Goal: Task Accomplishment & Management: Complete application form

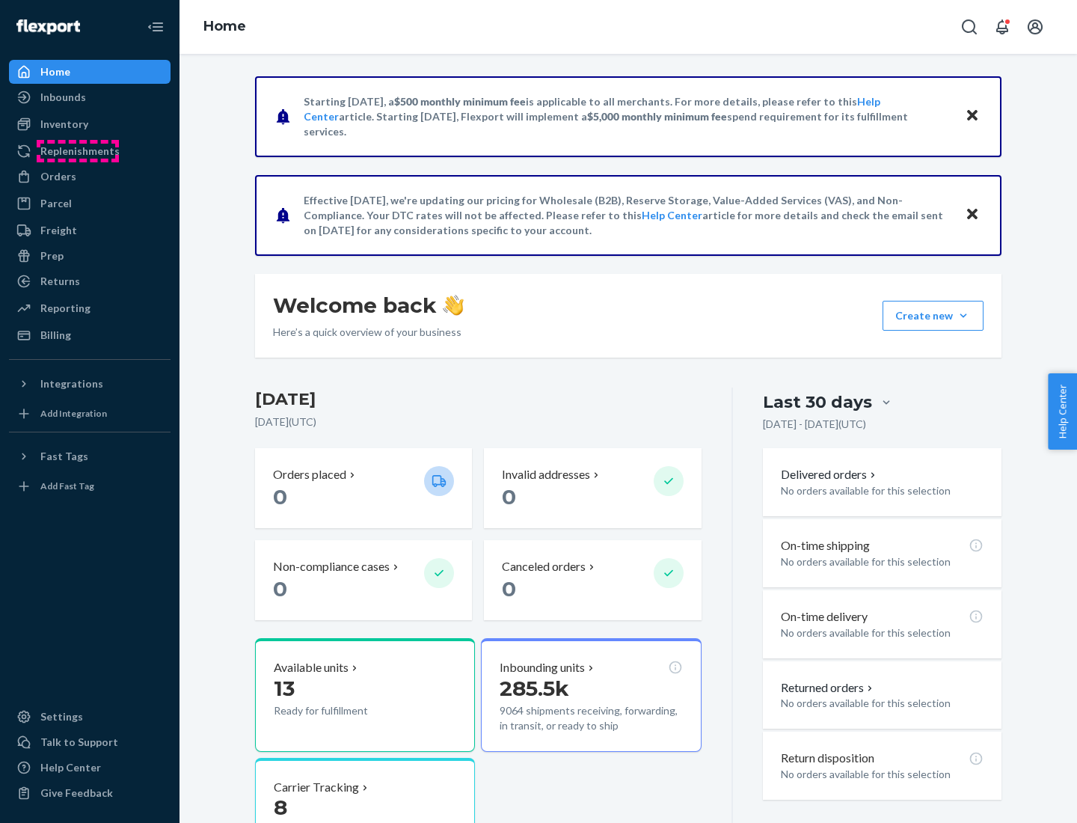
click at [78, 151] on div "Replenishments" at bounding box center [79, 151] width 79 height 15
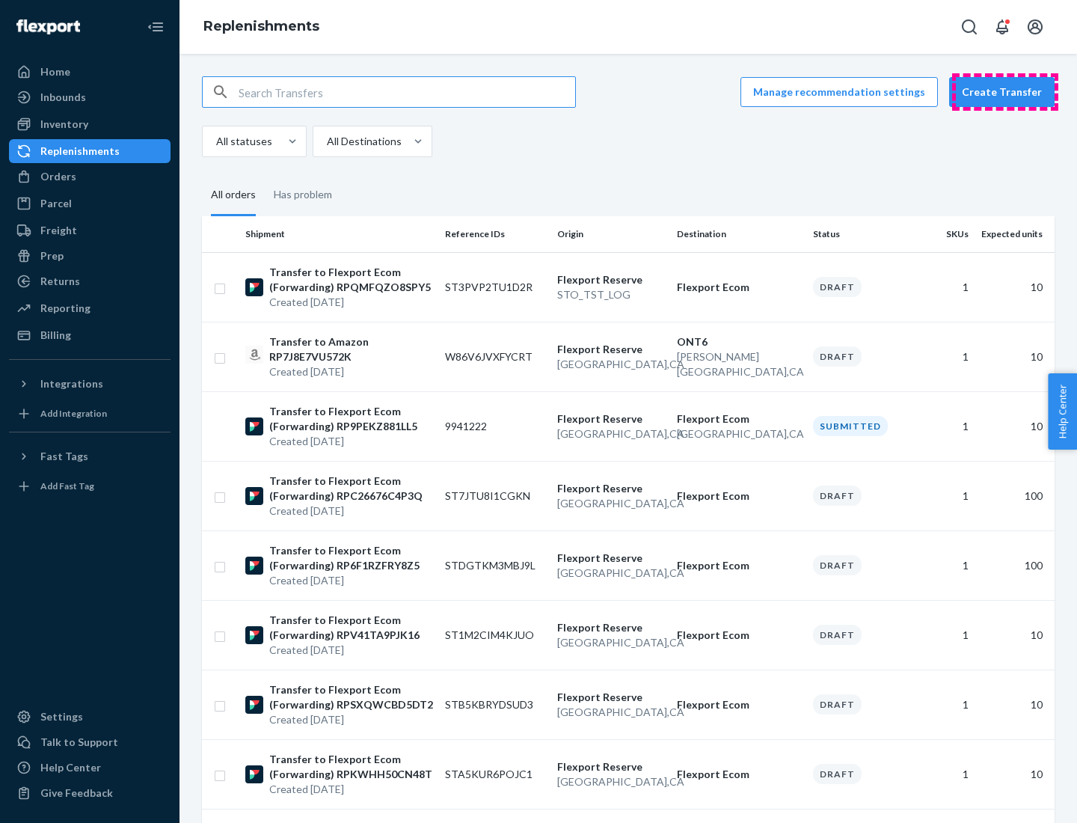
click at [1005, 92] on button "Create Transfer" at bounding box center [1001, 92] width 105 height 30
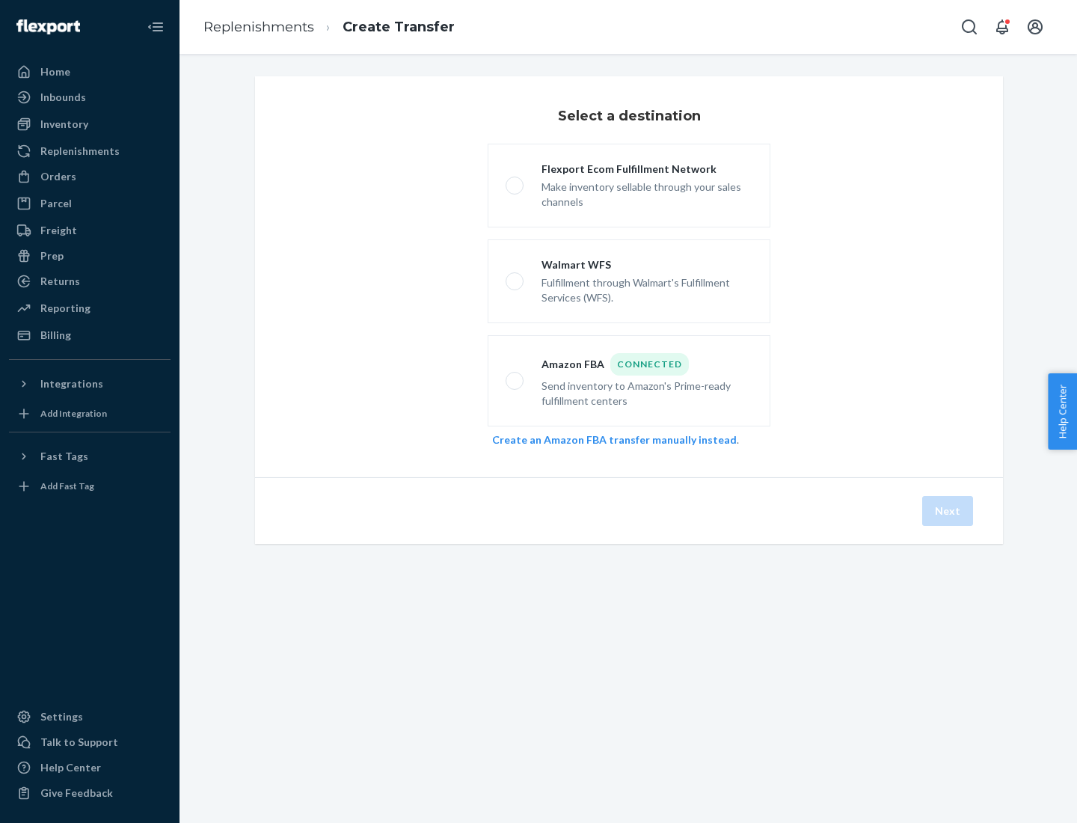
click at [606, 439] on link "Create an Amazon FBA transfer manually instead" at bounding box center [614, 439] width 245 height 13
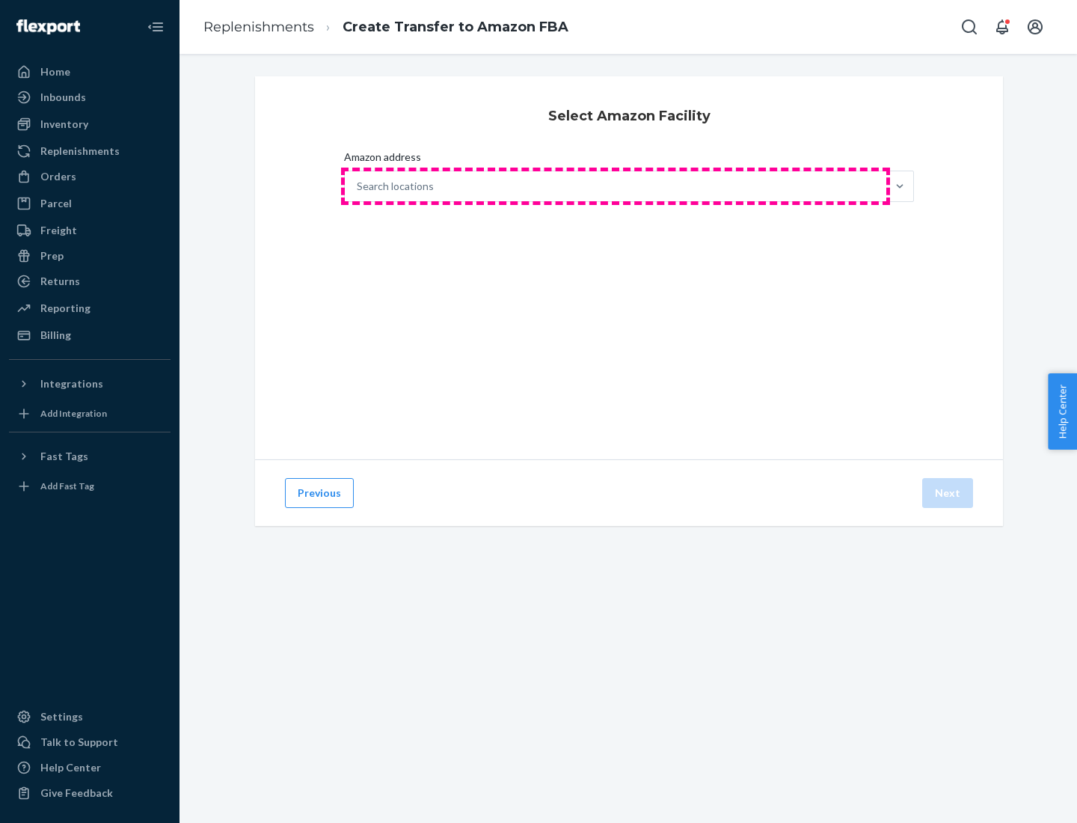
click at [615, 186] on div "Search locations" at bounding box center [615, 186] width 541 height 30
click at [358, 186] on input "Amazon address Search locations" at bounding box center [357, 186] width 1 height 15
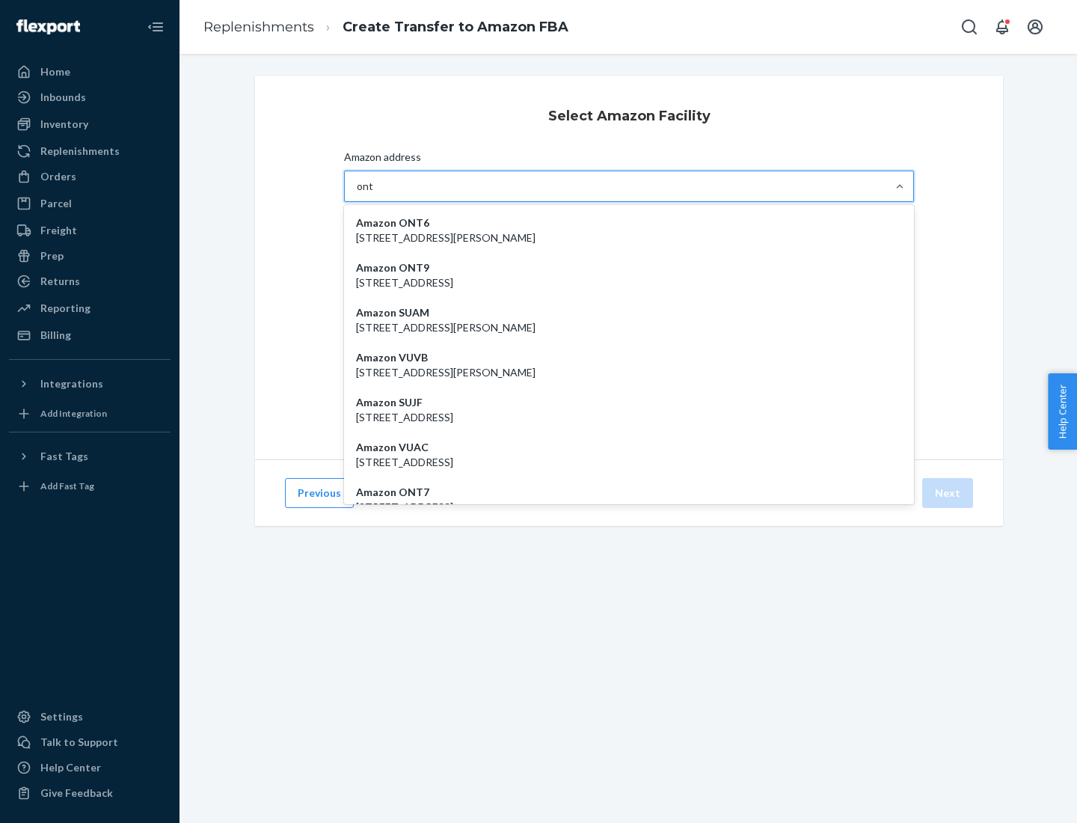
type input "ont6"
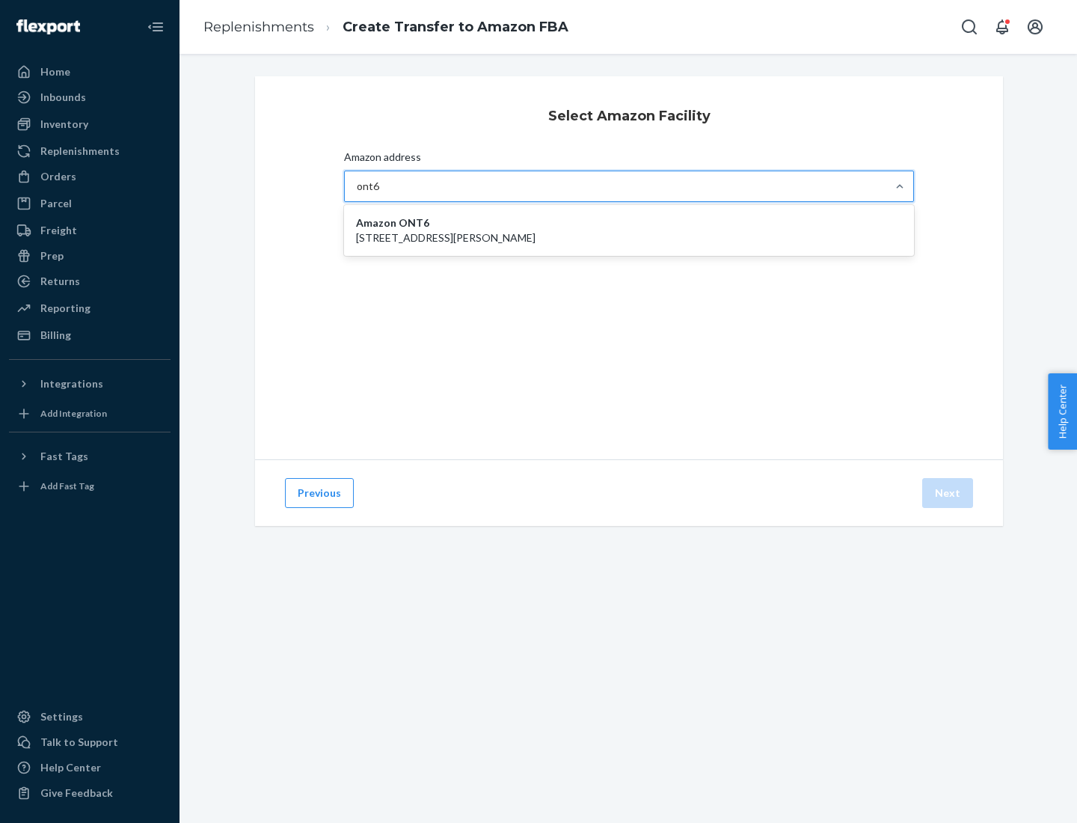
click at [629, 230] on p "[STREET_ADDRESS][PERSON_NAME]" at bounding box center [629, 237] width 546 height 15
click at [380, 194] on input "ont6" at bounding box center [368, 186] width 23 height 15
click at [948, 493] on button "Next" at bounding box center [947, 493] width 51 height 30
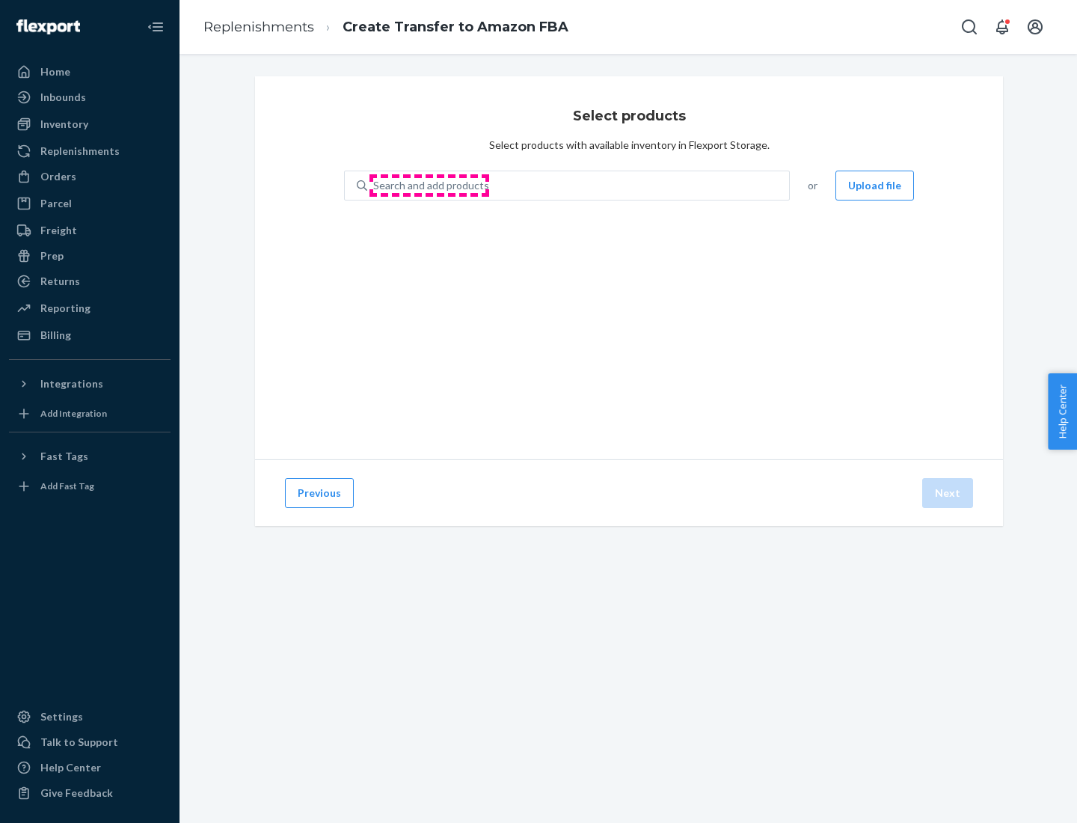
click at [429, 185] on div "Search and add products" at bounding box center [431, 185] width 116 height 15
click at [375, 185] on input "Search and add products" at bounding box center [373, 185] width 1 height 15
type input "test"
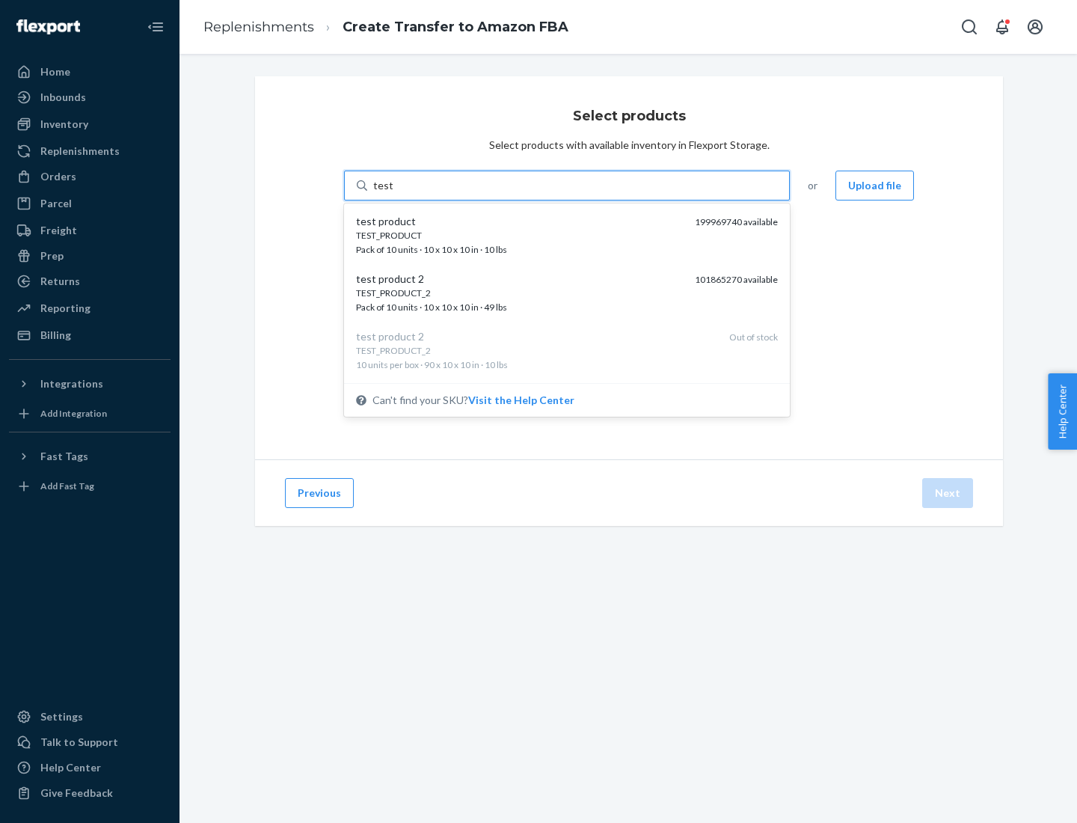
scroll to position [7, 0]
click at [520, 292] on div "TEST_PRODUCT_2 Pack of 10 units · 10 x 10 x 10 in · 49 lbs" at bounding box center [519, 293] width 327 height 28
click at [393, 193] on input "test" at bounding box center [382, 185] width 19 height 15
